Goal: Navigation & Orientation: Find specific page/section

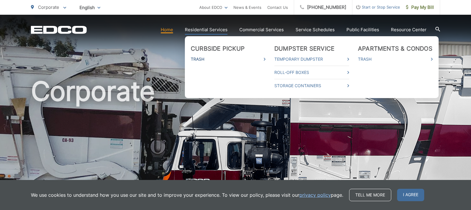
click at [203, 57] on link "Trash" at bounding box center [228, 59] width 75 height 7
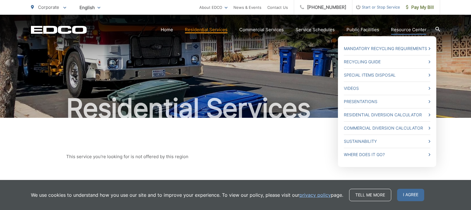
click at [410, 29] on link "Resource Center" at bounding box center [409, 29] width 36 height 7
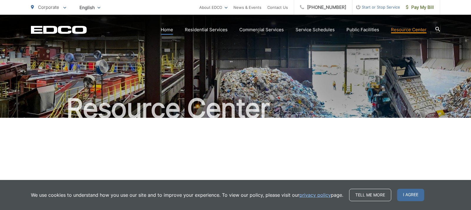
click at [171, 29] on link "Home" at bounding box center [167, 29] width 12 height 7
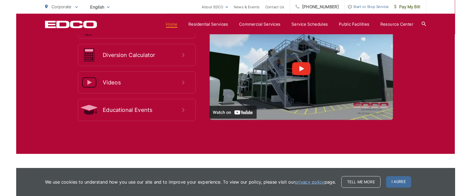
scroll to position [1064, 0]
